Goal: Understand process/instructions: Learn how to perform a task or action

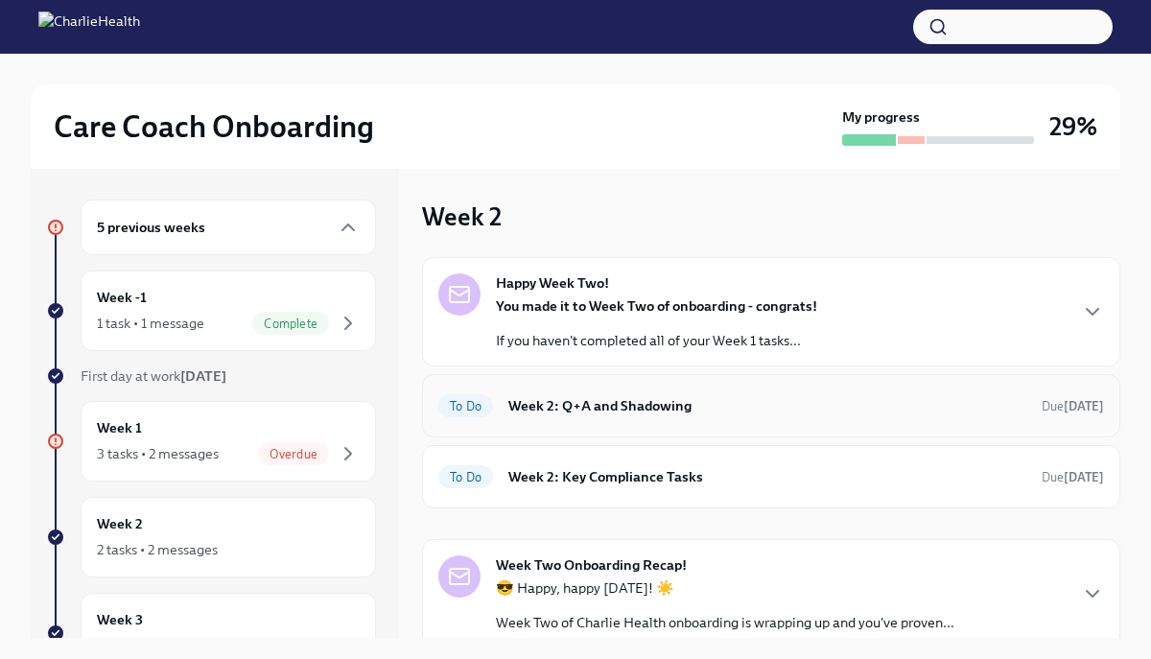
scroll to position [11, 0]
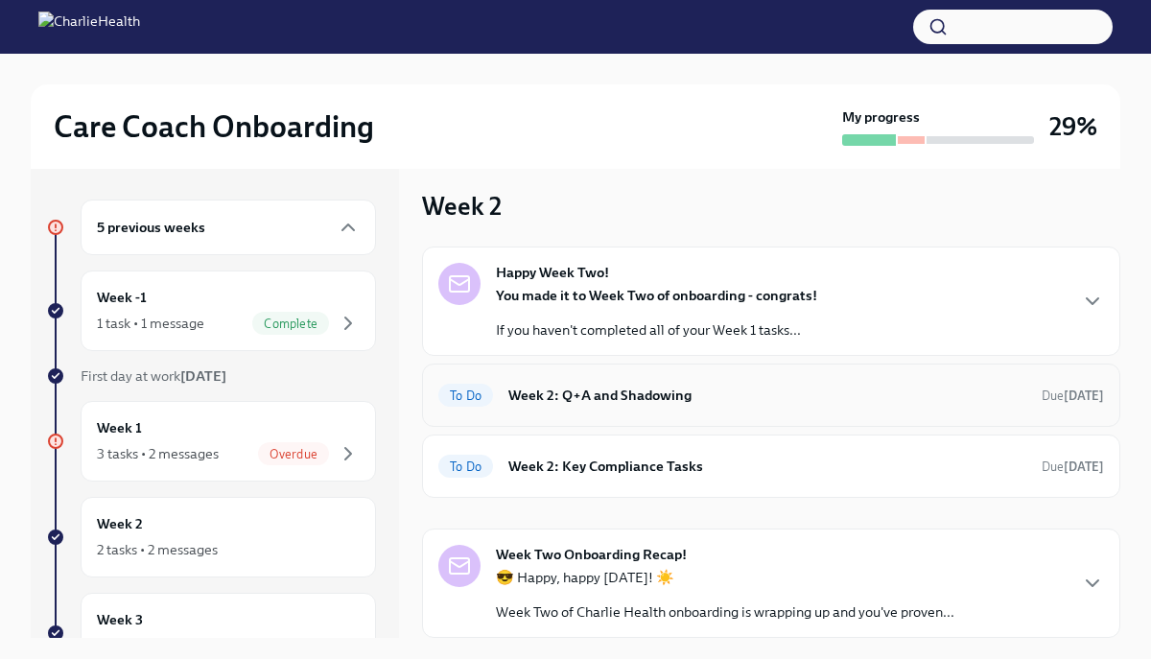
click at [652, 394] on h6 "Week 2: Q+A and Shadowing" at bounding box center [768, 395] width 518 height 21
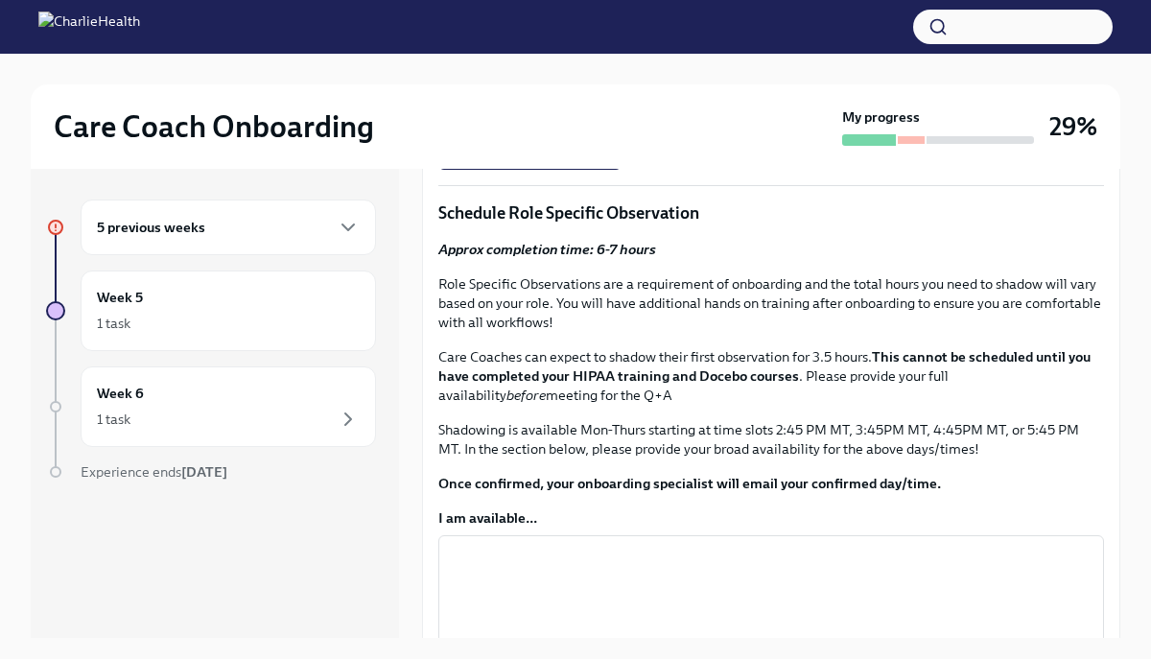
scroll to position [633, 0]
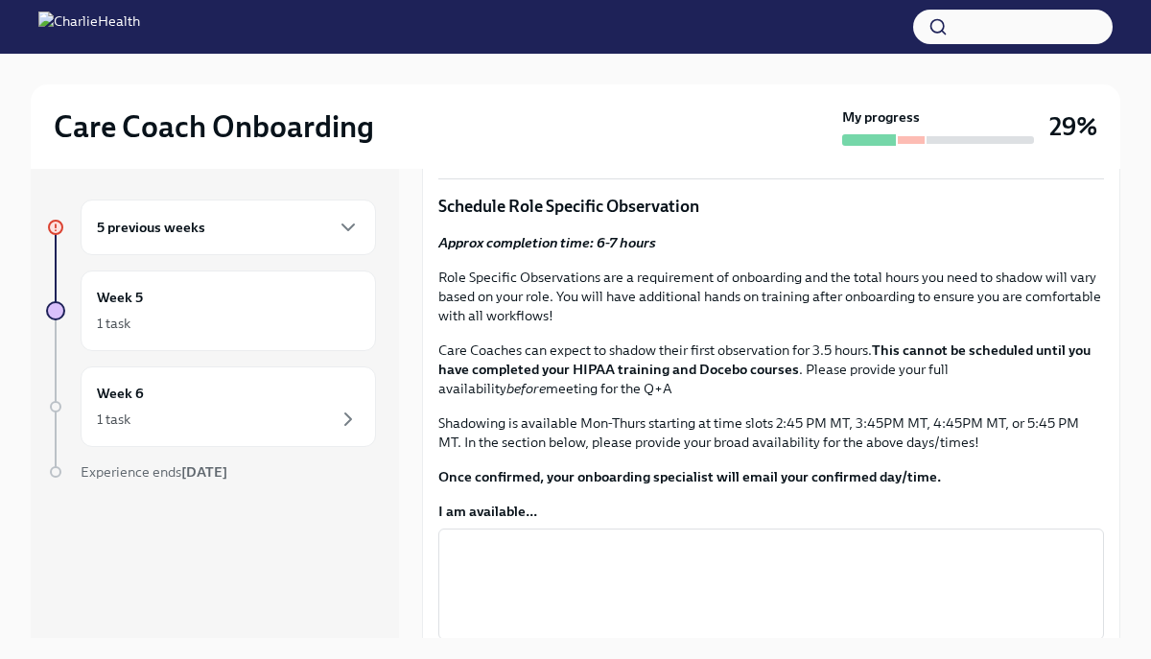
click at [748, 100] on span "Schedule your Q+A with [PERSON_NAME] via [GEOGRAPHIC_DATA]." at bounding box center [682, 90] width 461 height 19
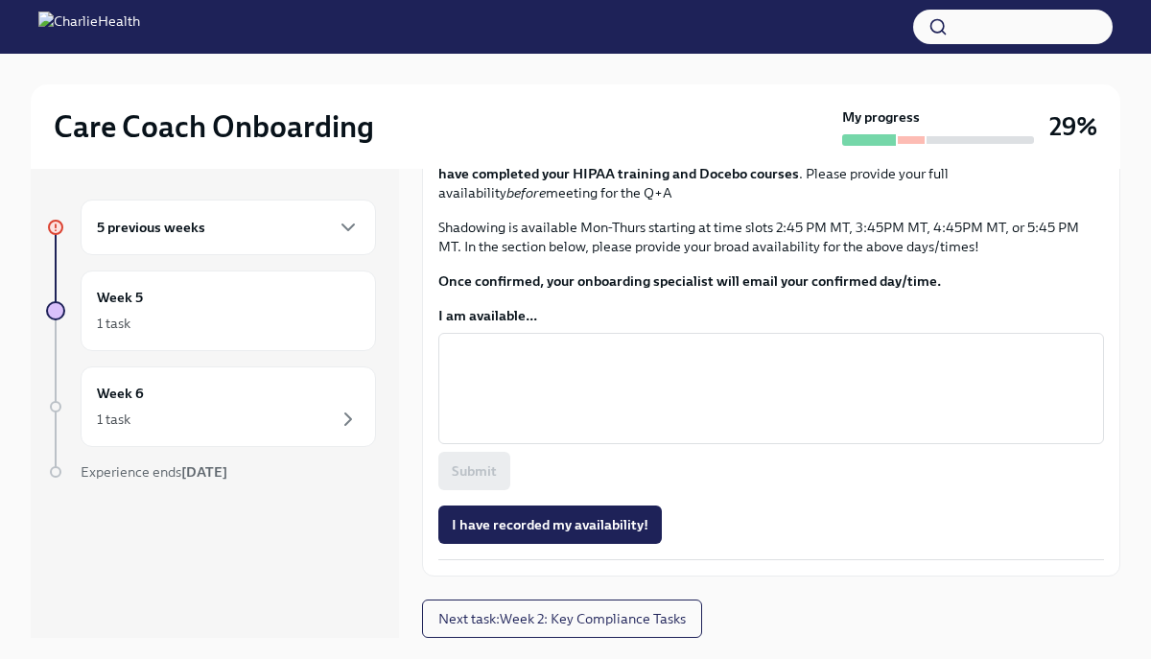
scroll to position [1066, 0]
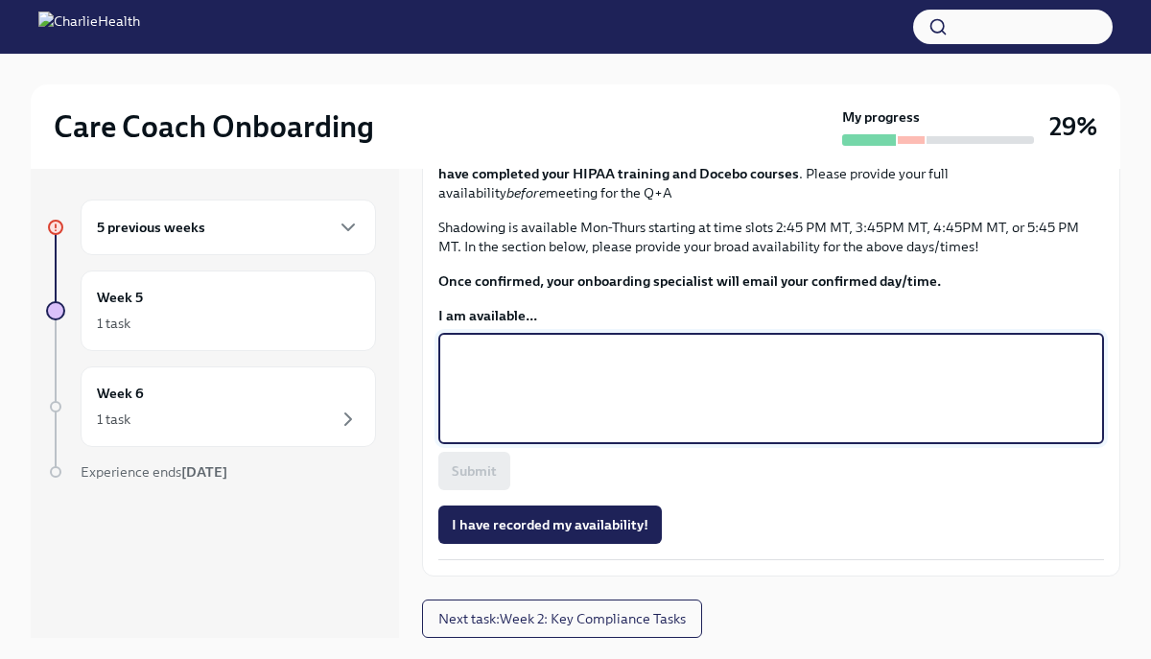
click at [471, 435] on textarea "I am available..." at bounding box center [771, 389] width 643 height 92
click at [538, 435] on textarea "Mon, Tues, Fri 2:45MT for each days" at bounding box center [771, 389] width 643 height 92
type textarea "Mon, Tues, 2:45MT for each days"
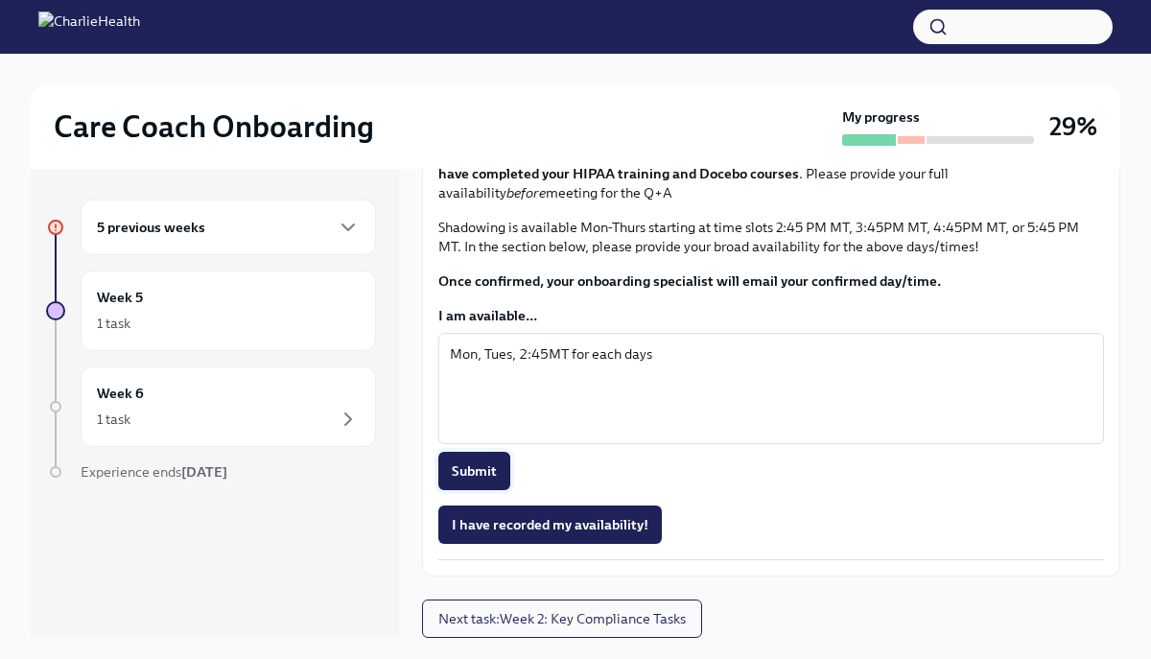
click at [476, 481] on span "Submit" at bounding box center [474, 471] width 45 height 19
click at [598, 534] on span "I have recorded my availability!" at bounding box center [550, 524] width 197 height 19
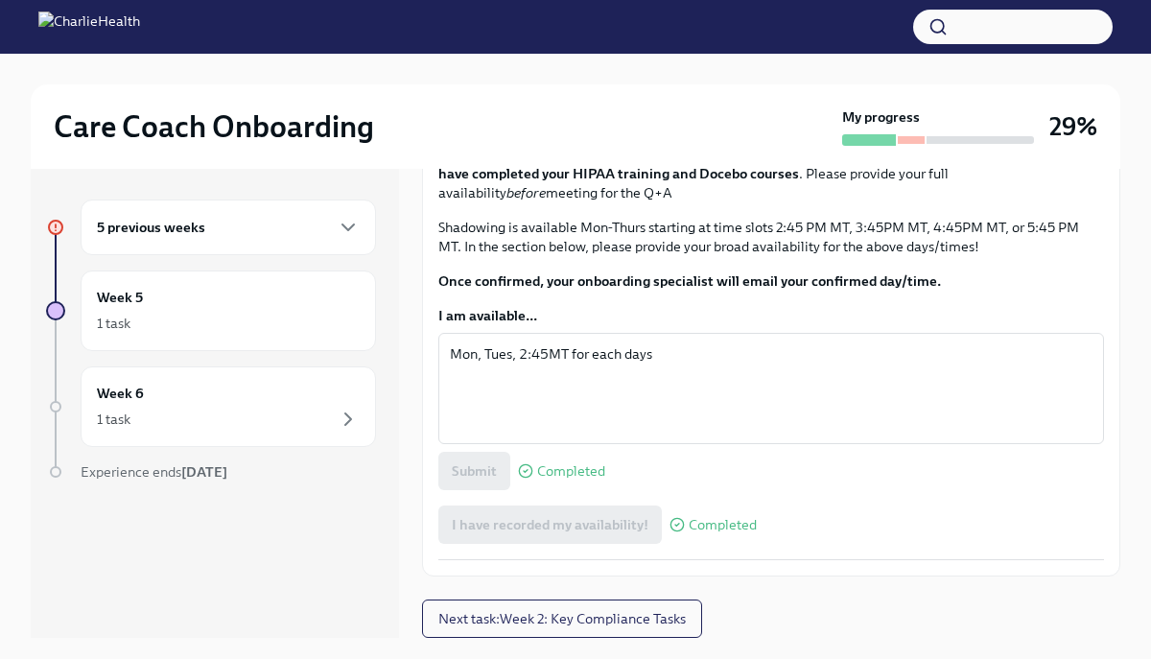
scroll to position [1222, 0]
click at [634, 623] on span "Next task : Week 2: Key Compliance Tasks" at bounding box center [563, 618] width 248 height 19
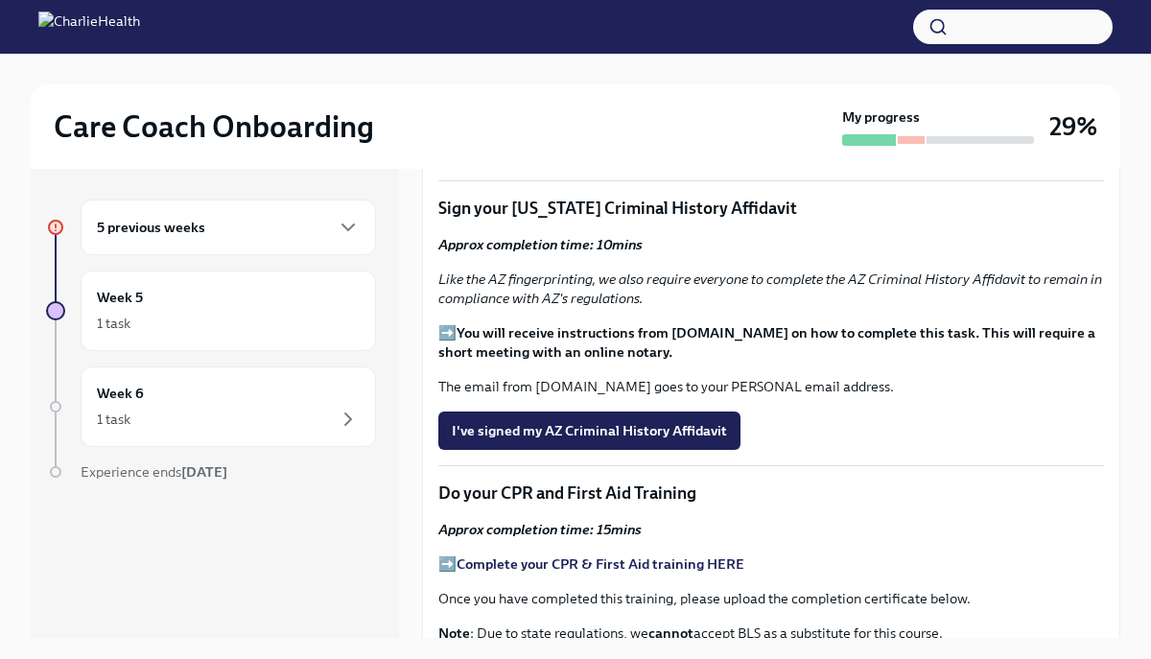
scroll to position [690, 0]
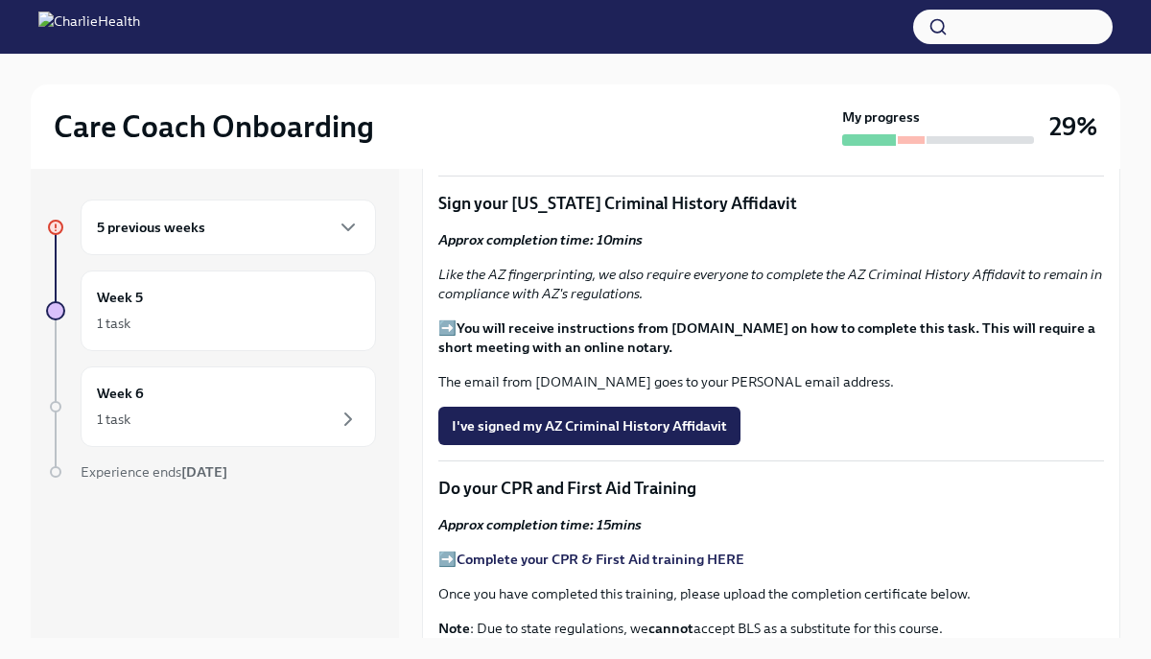
click at [583, 71] on strong "THESE instructions" at bounding box center [604, 62] width 125 height 17
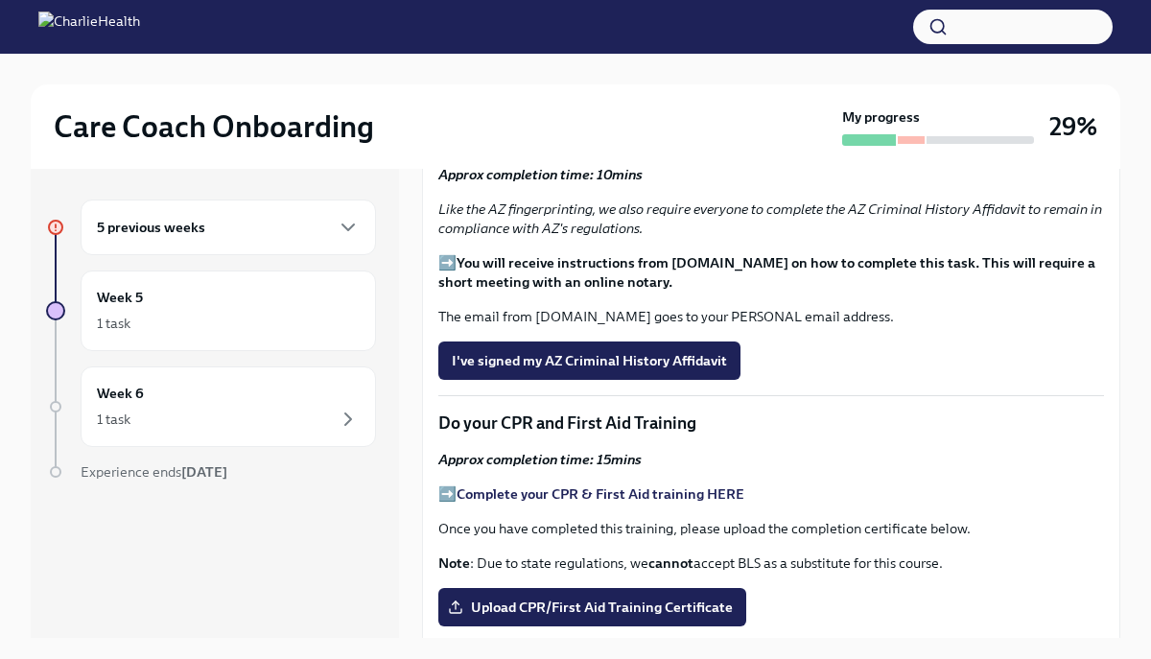
scroll to position [758, 0]
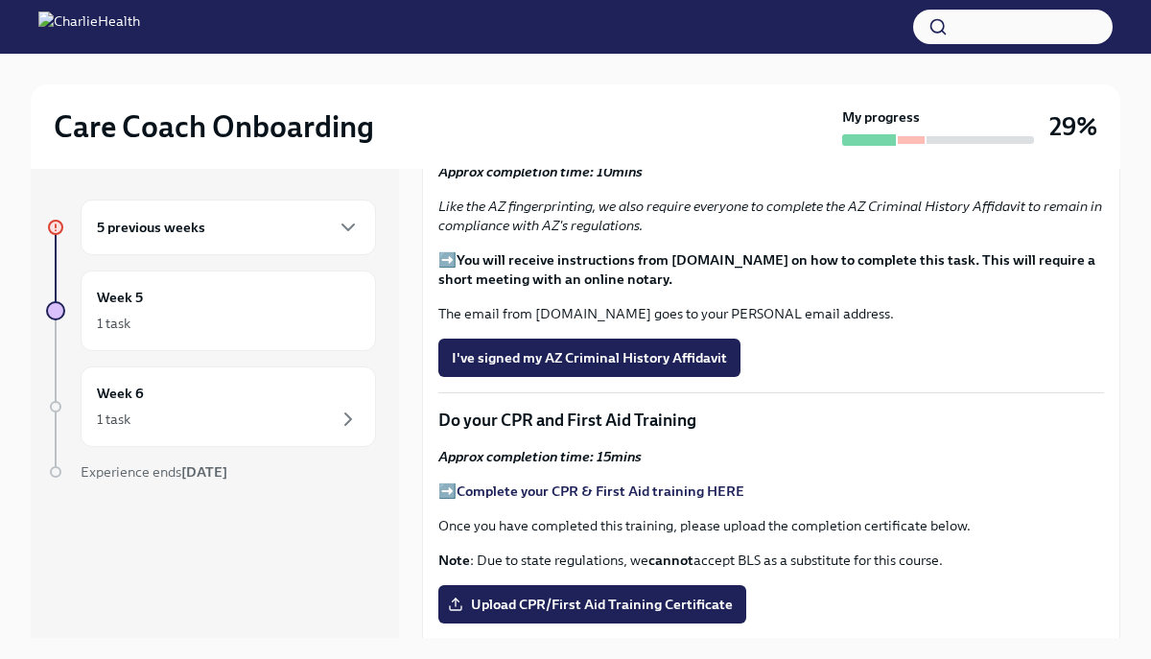
click at [692, 83] on span "I've registered in the AZ Fingerprint Portal" at bounding box center [587, 72] width 271 height 19
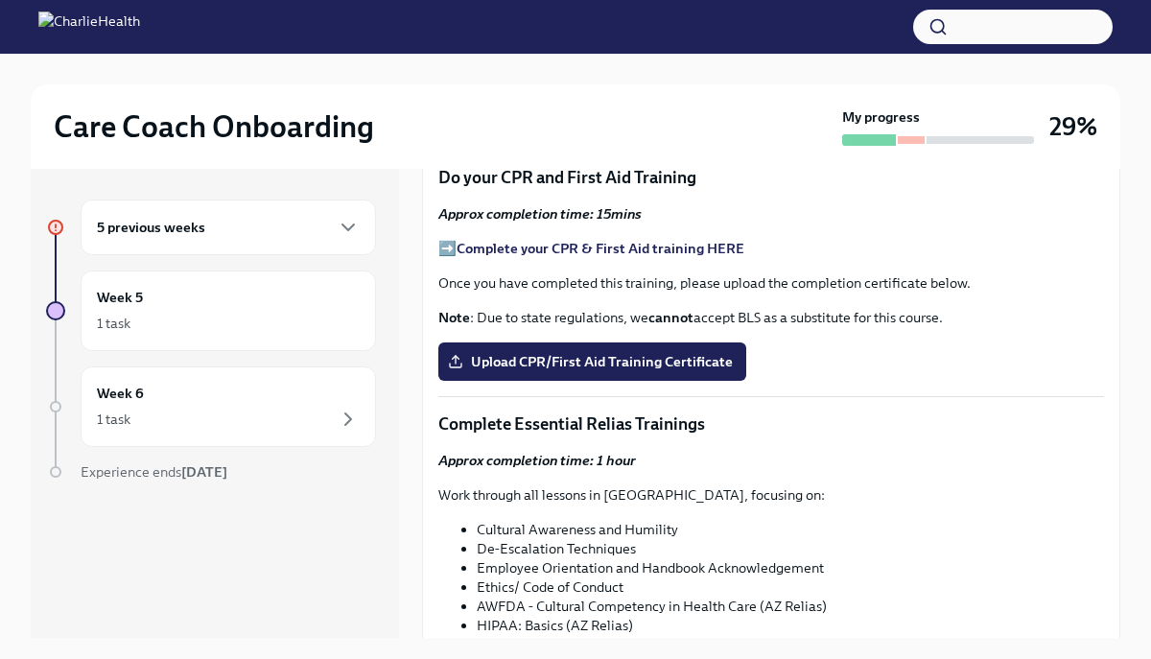
scroll to position [1010, 0]
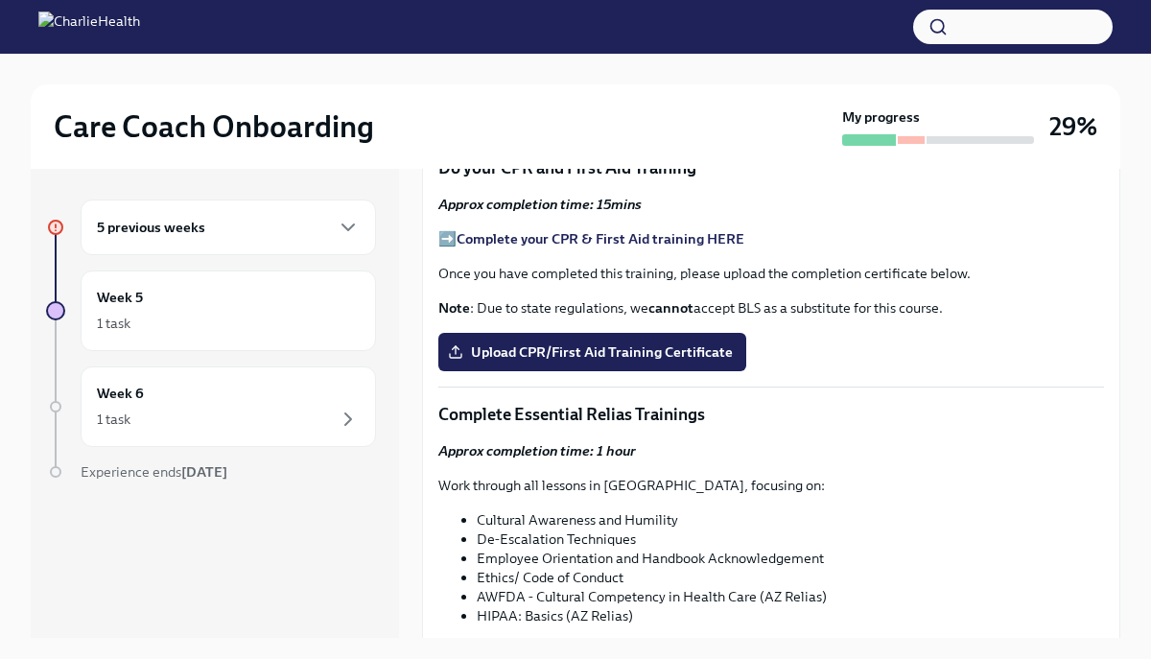
click at [646, 115] on span "I've signed my AZ Criminal History Affidavit" at bounding box center [589, 105] width 275 height 19
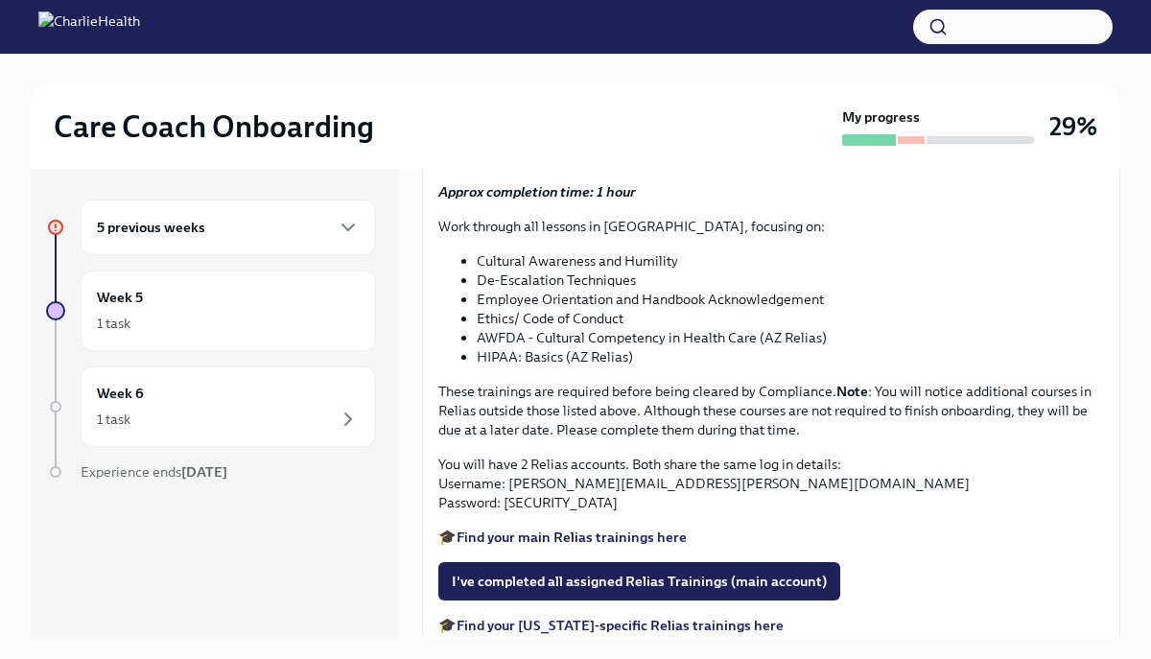
scroll to position [1264, 0]
